Goal: Task Accomplishment & Management: Complete application form

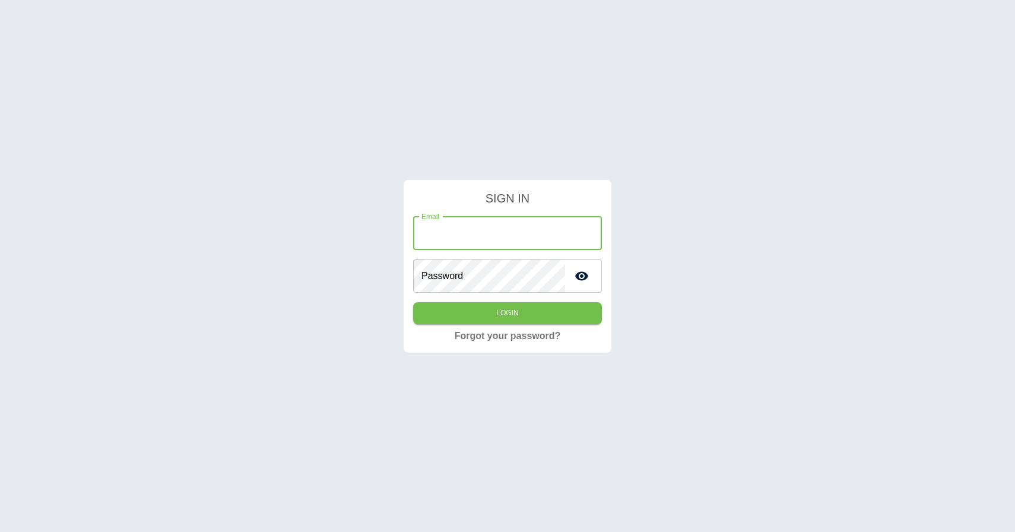
type input "**********"
click at [469, 311] on button "Login" at bounding box center [507, 313] width 189 height 22
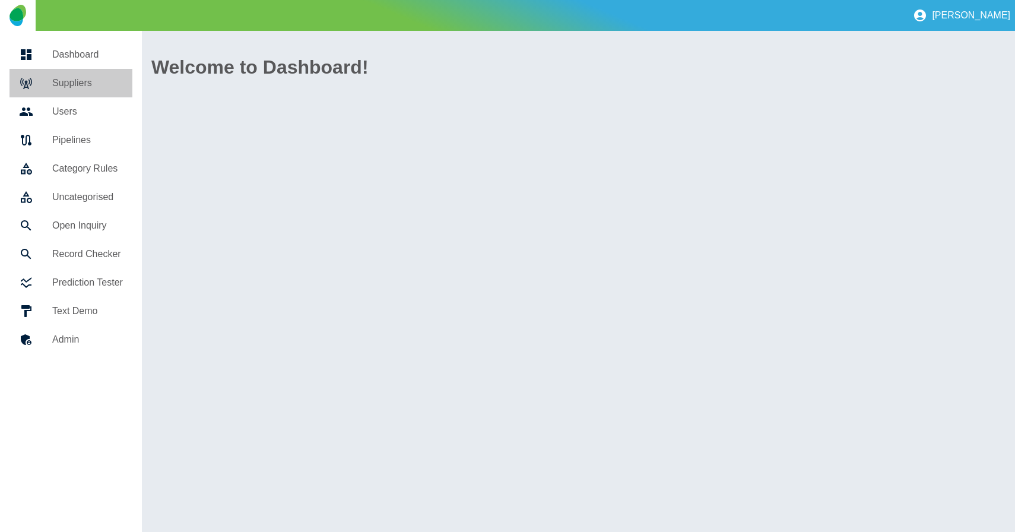
click at [69, 90] on link "Suppliers" at bounding box center [70, 83] width 123 height 28
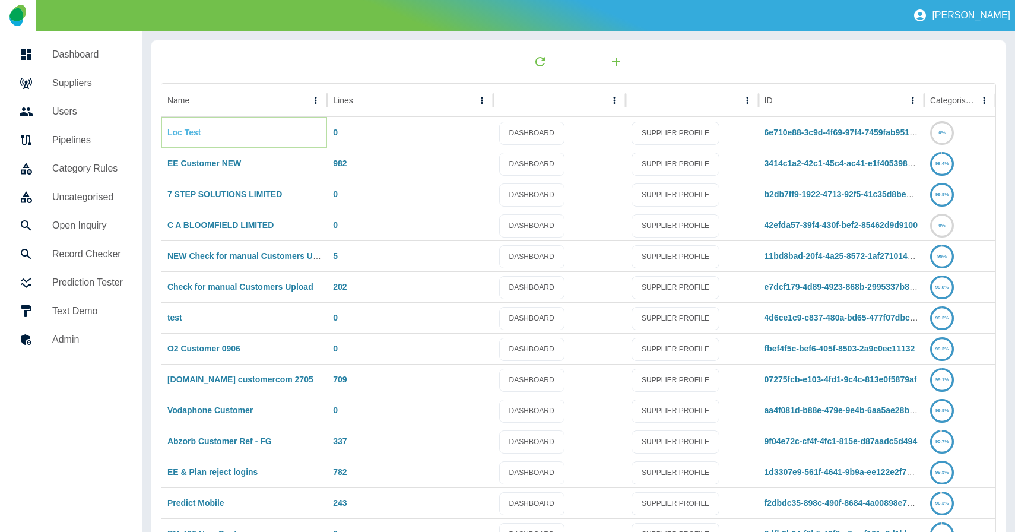
click at [194, 133] on link "Loc Test" at bounding box center [184, 132] width 34 height 9
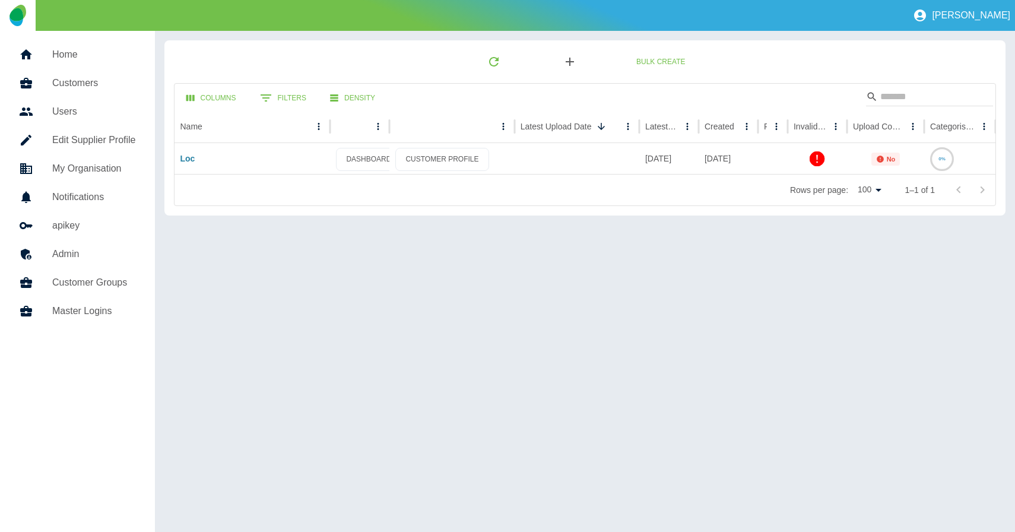
click at [568, 65] on icon "button" at bounding box center [569, 62] width 14 height 14
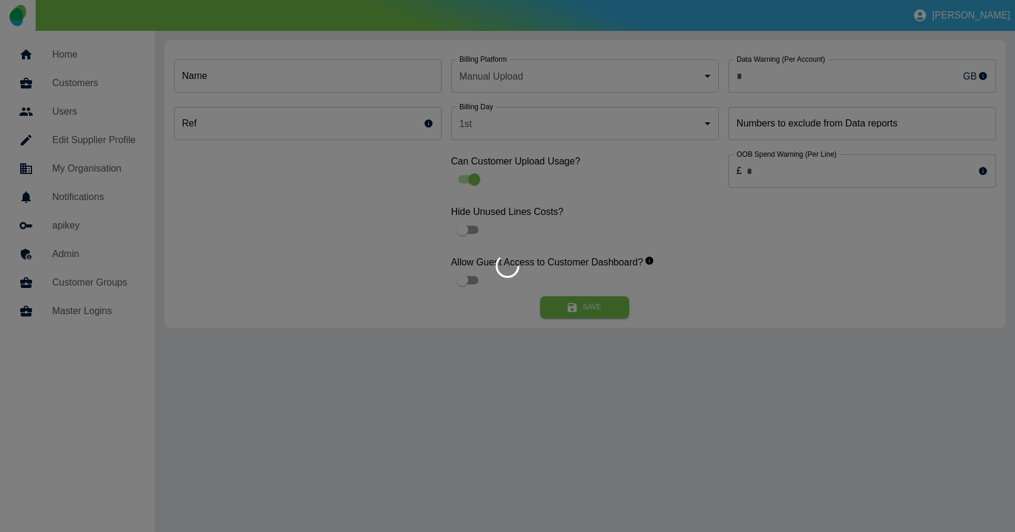
type input "*"
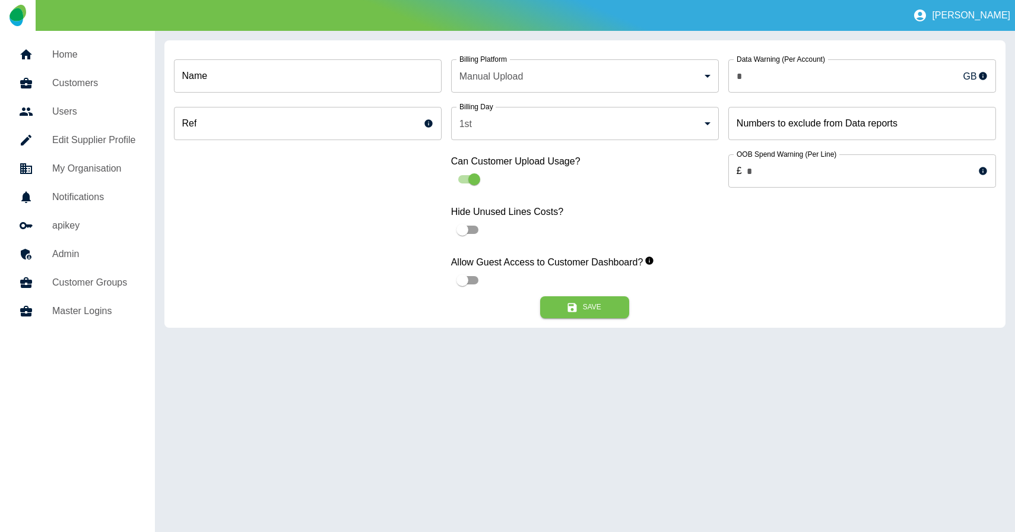
click at [551, 77] on body "[PERSON_NAME] Home Customers Users Edit Supplier Profile My Organisation Notifi…" at bounding box center [507, 266] width 1015 height 532
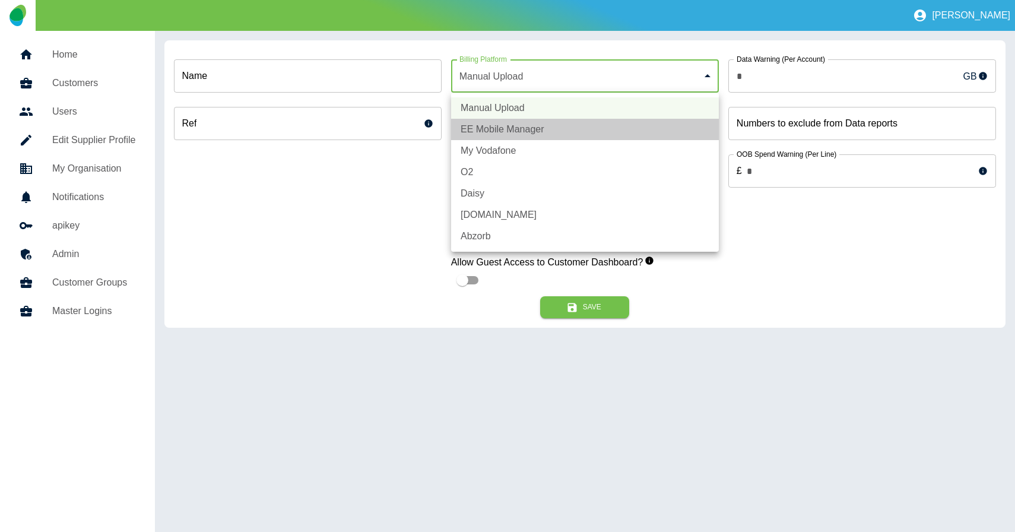
click at [521, 131] on li "EE Mobile Manager" at bounding box center [585, 129] width 268 height 21
type input "*"
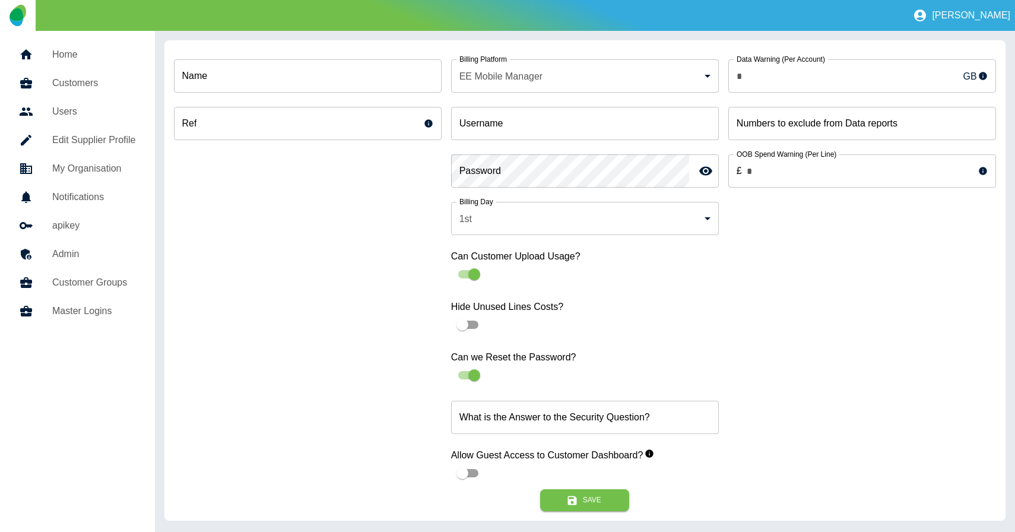
click at [340, 332] on div "Name Name Ref Ref" at bounding box center [308, 269] width 268 height 439
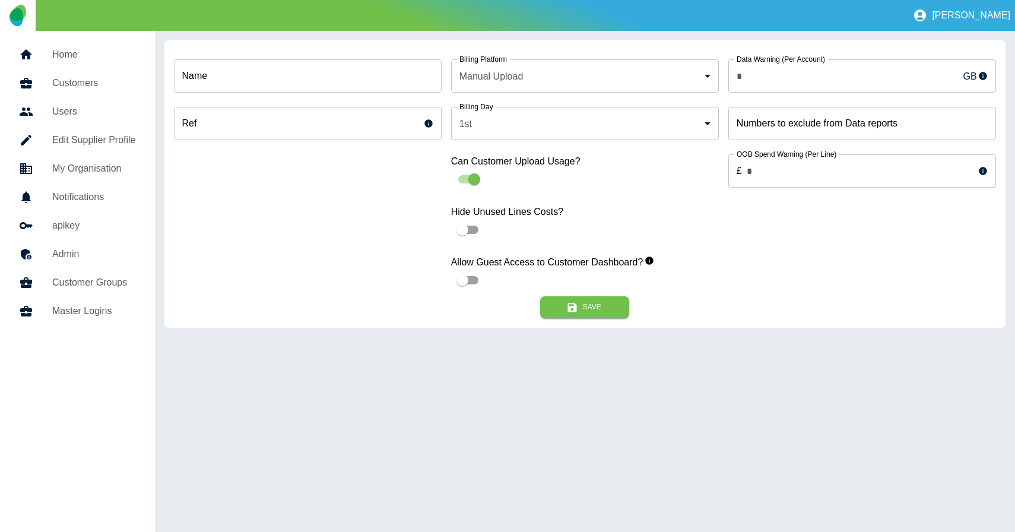
click at [352, 264] on div "Name Name Ref Ref" at bounding box center [308, 173] width 268 height 246
click at [516, 77] on body "[PERSON_NAME] Home Customers Users Edit Supplier Profile My Organisation Notifi…" at bounding box center [507, 266] width 1015 height 532
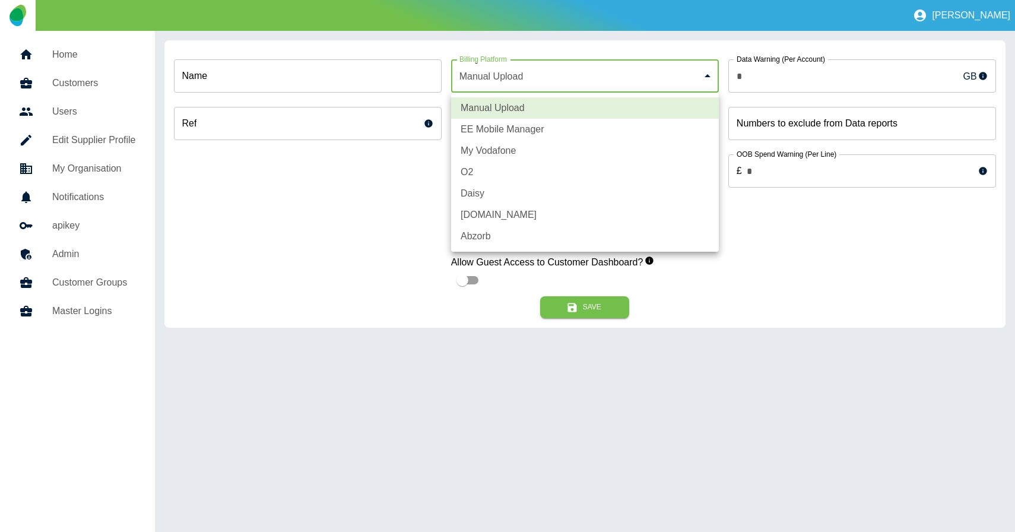
click at [510, 132] on li "EE Mobile Manager" at bounding box center [585, 129] width 268 height 21
type input "*"
